Goal: Transaction & Acquisition: Obtain resource

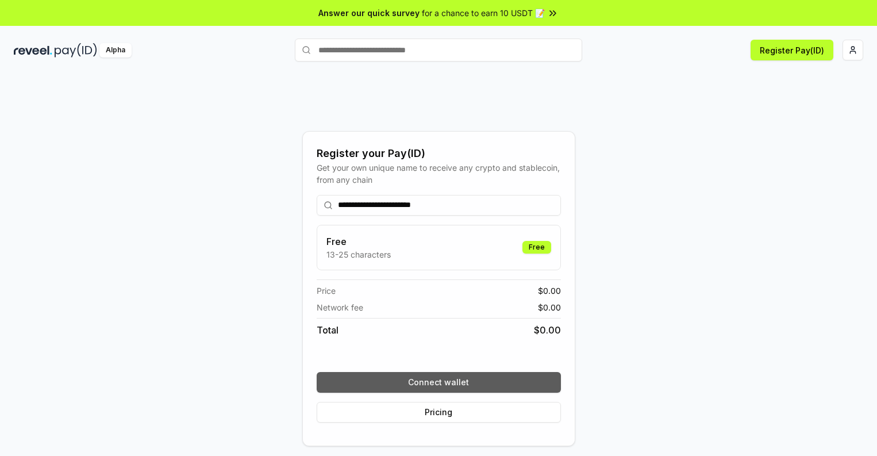
type input "**********"
click at [439, 382] on button "Connect wallet" at bounding box center [439, 382] width 244 height 21
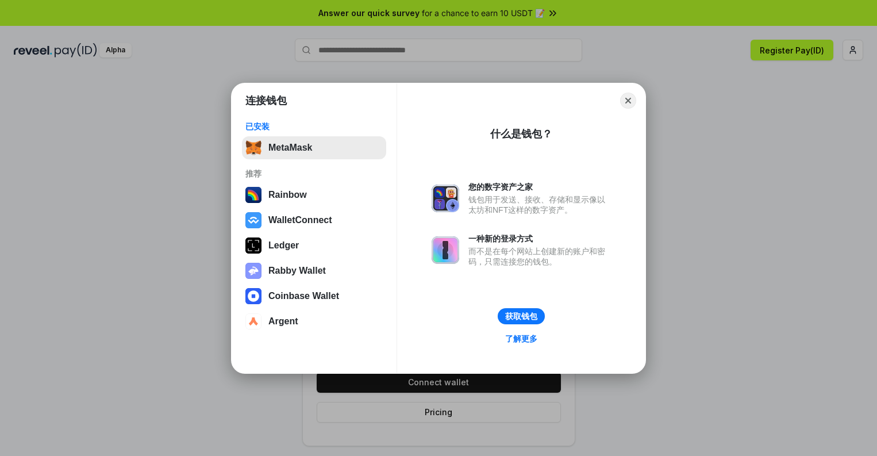
click at [314, 147] on button "MetaMask" at bounding box center [314, 147] width 144 height 23
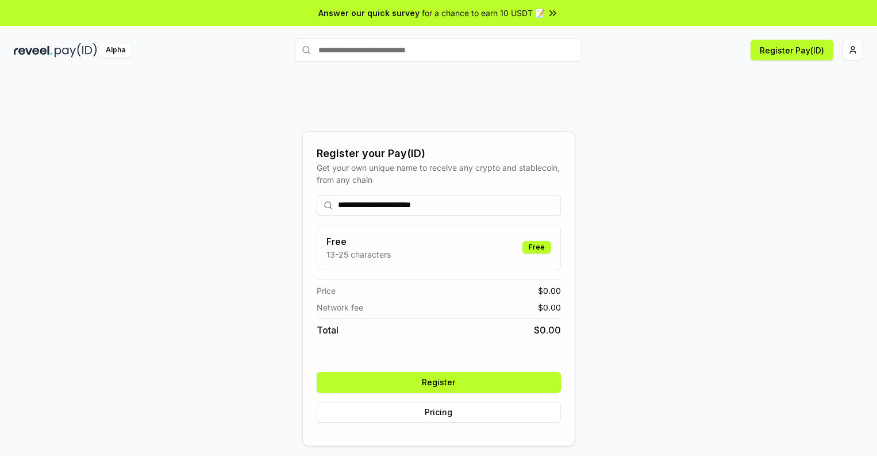
click at [439, 382] on button "Register" at bounding box center [439, 382] width 244 height 21
